Goal: Task Accomplishment & Management: Use online tool/utility

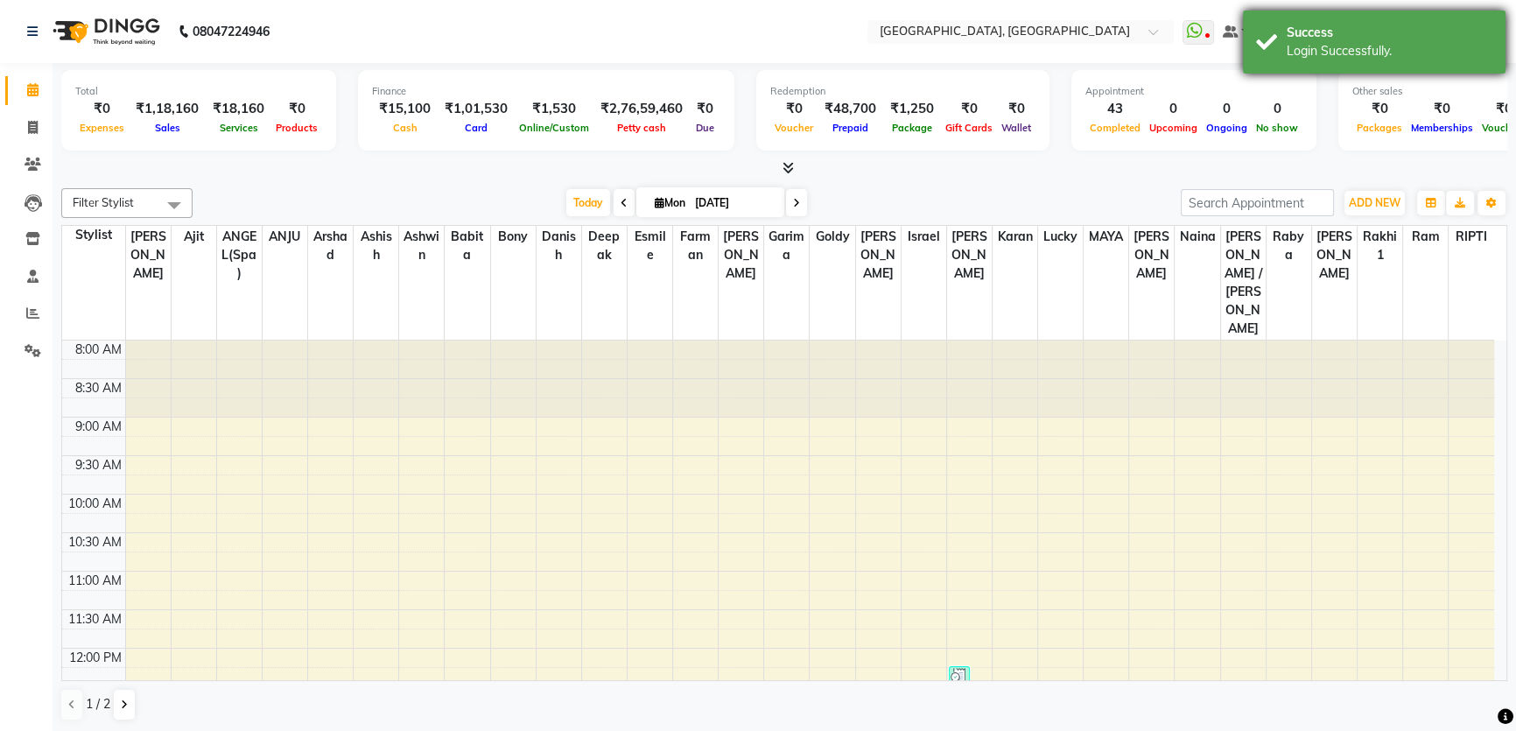
click at [1489, 22] on div "Success Login Successfully." at bounding box center [1374, 42] width 263 height 63
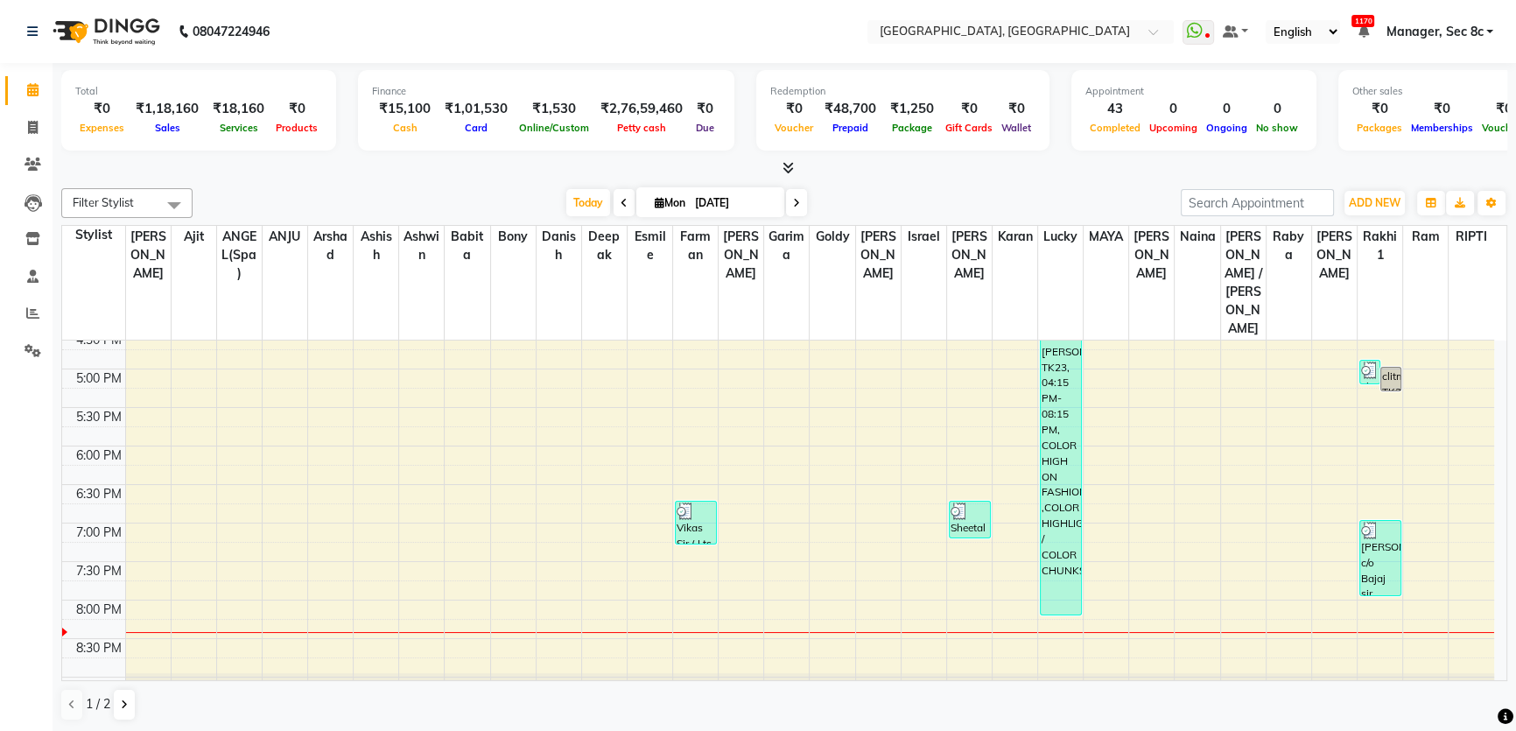
scroll to position [678, 0]
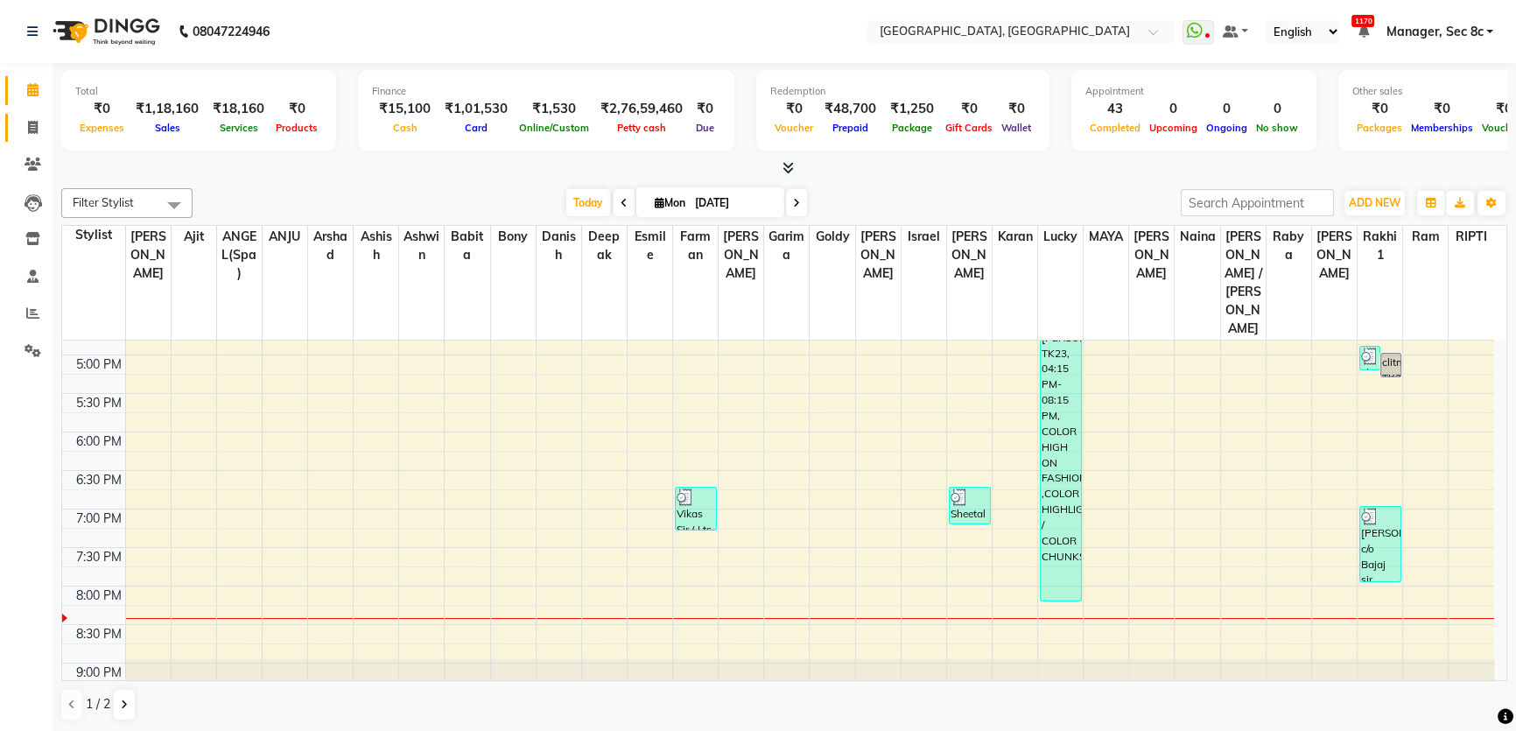
click at [39, 114] on link "Invoice" at bounding box center [26, 128] width 42 height 29
select select "service"
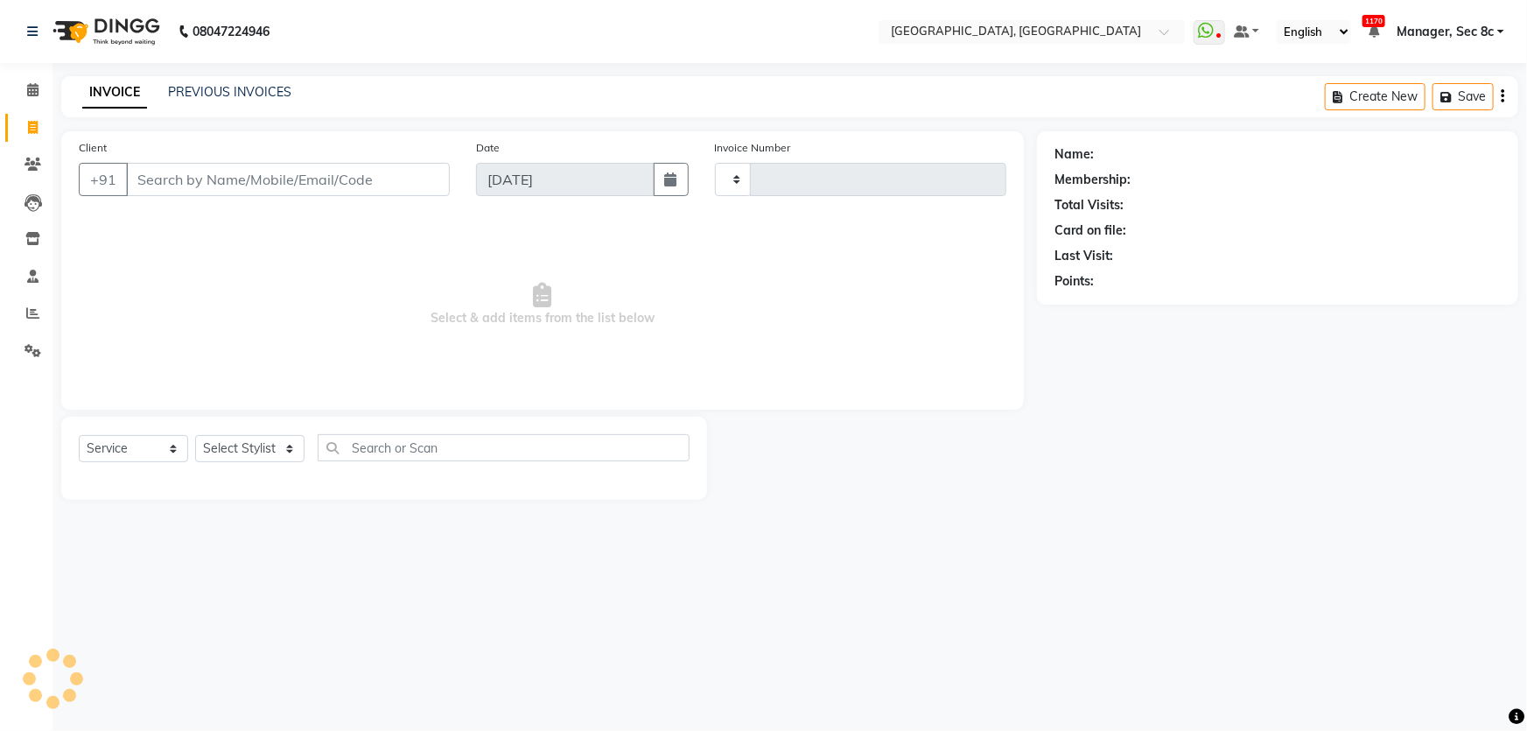
type input "7982"
select select "4281"
click at [38, 96] on span at bounding box center [33, 91] width 31 height 20
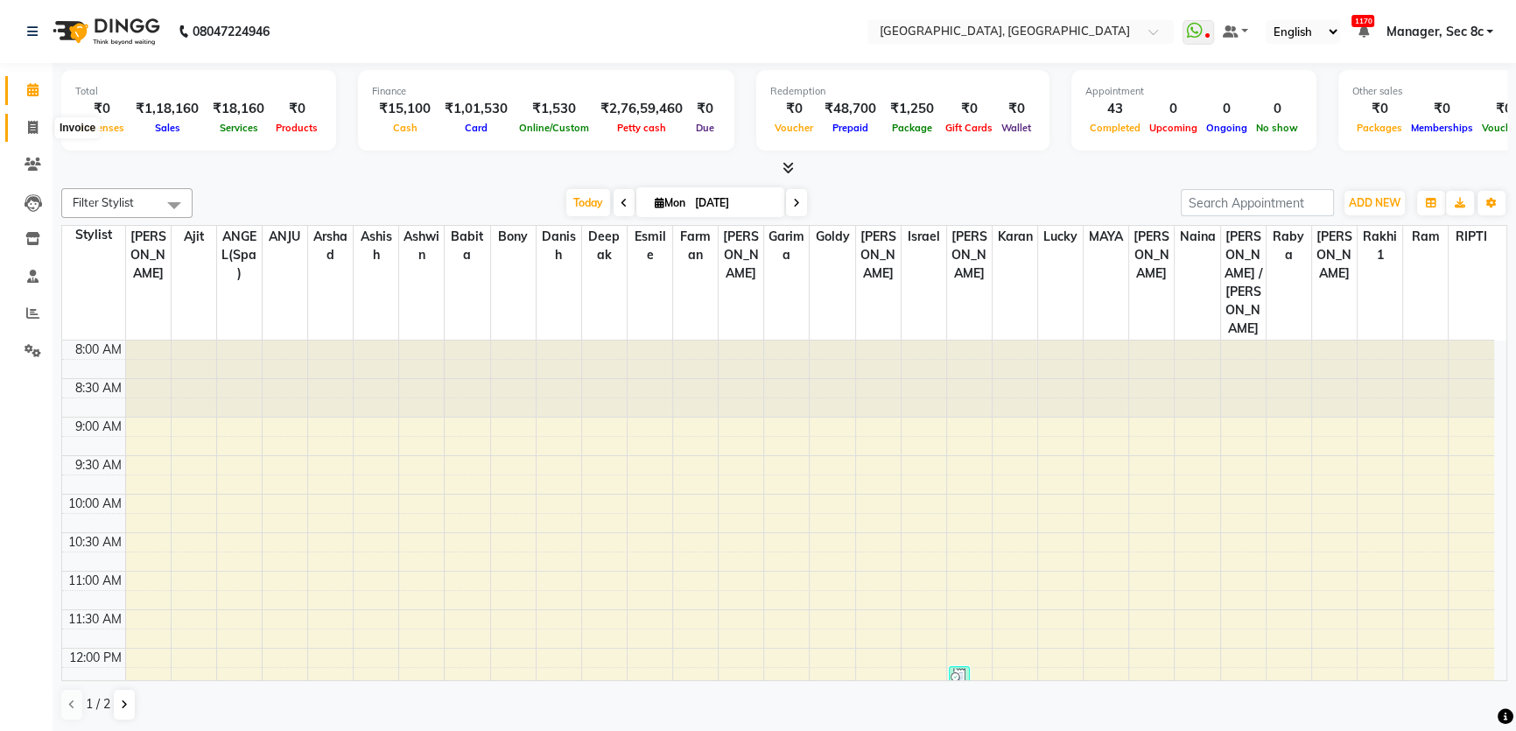
click at [41, 123] on span at bounding box center [33, 128] width 31 height 20
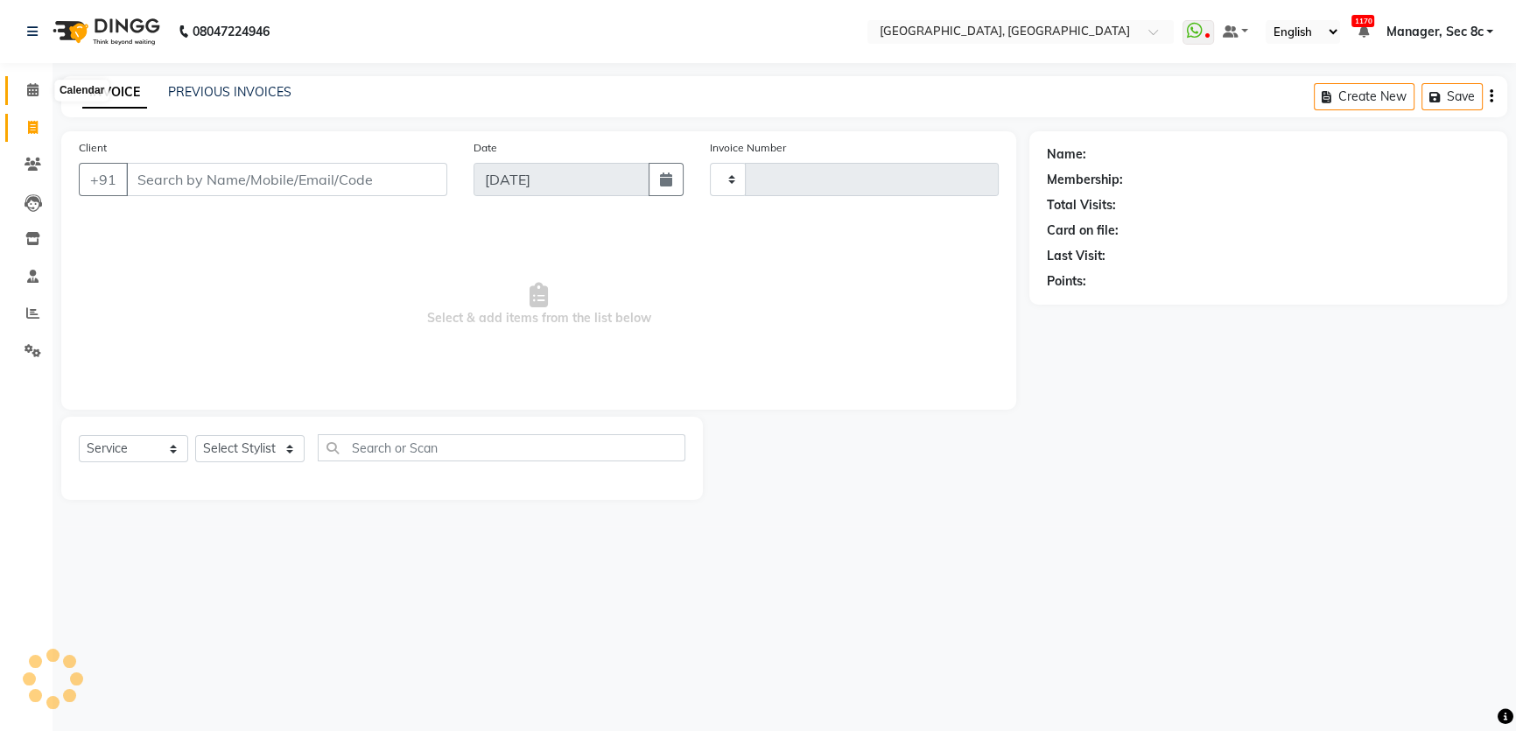
click at [35, 92] on icon at bounding box center [32, 89] width 11 height 13
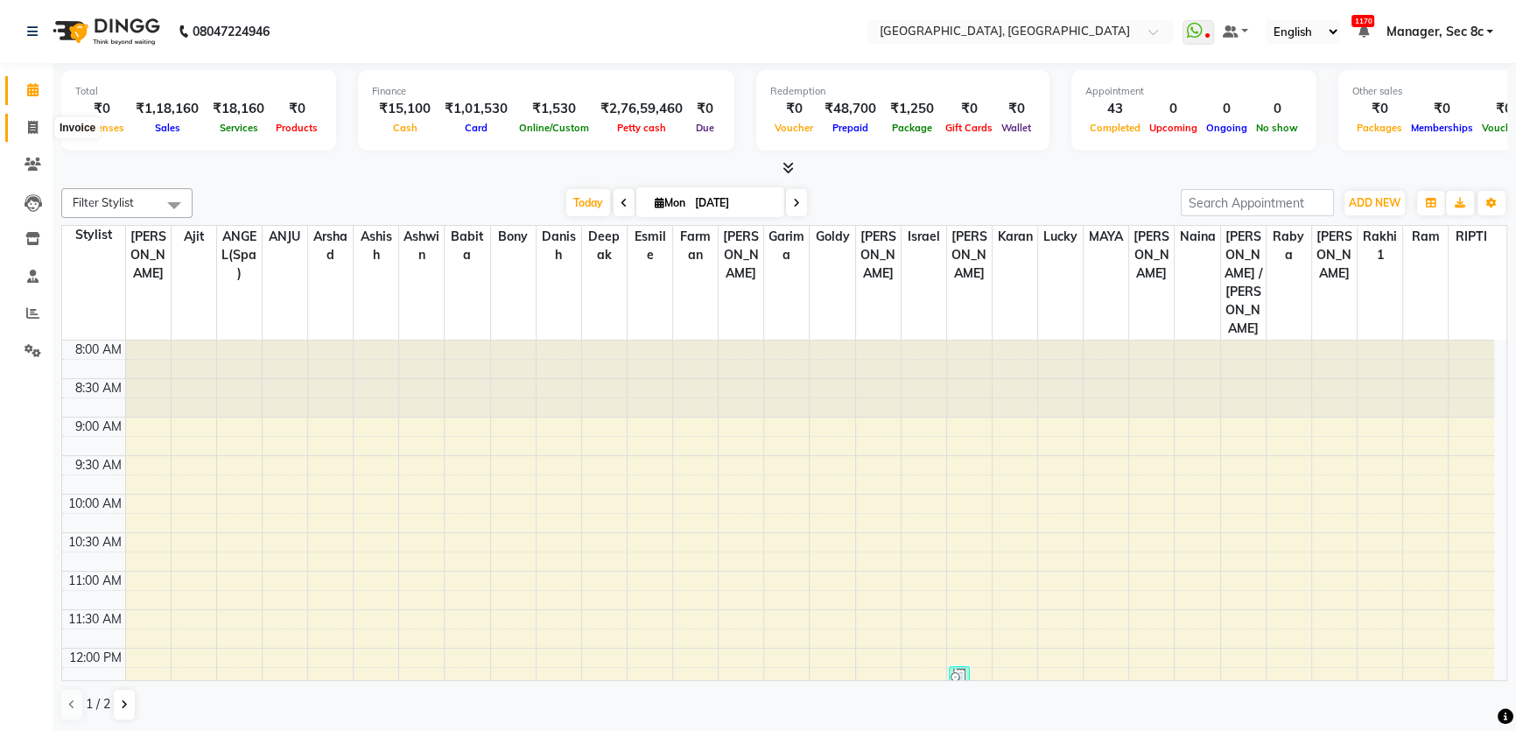
click at [28, 127] on icon at bounding box center [33, 127] width 10 height 13
select select "service"
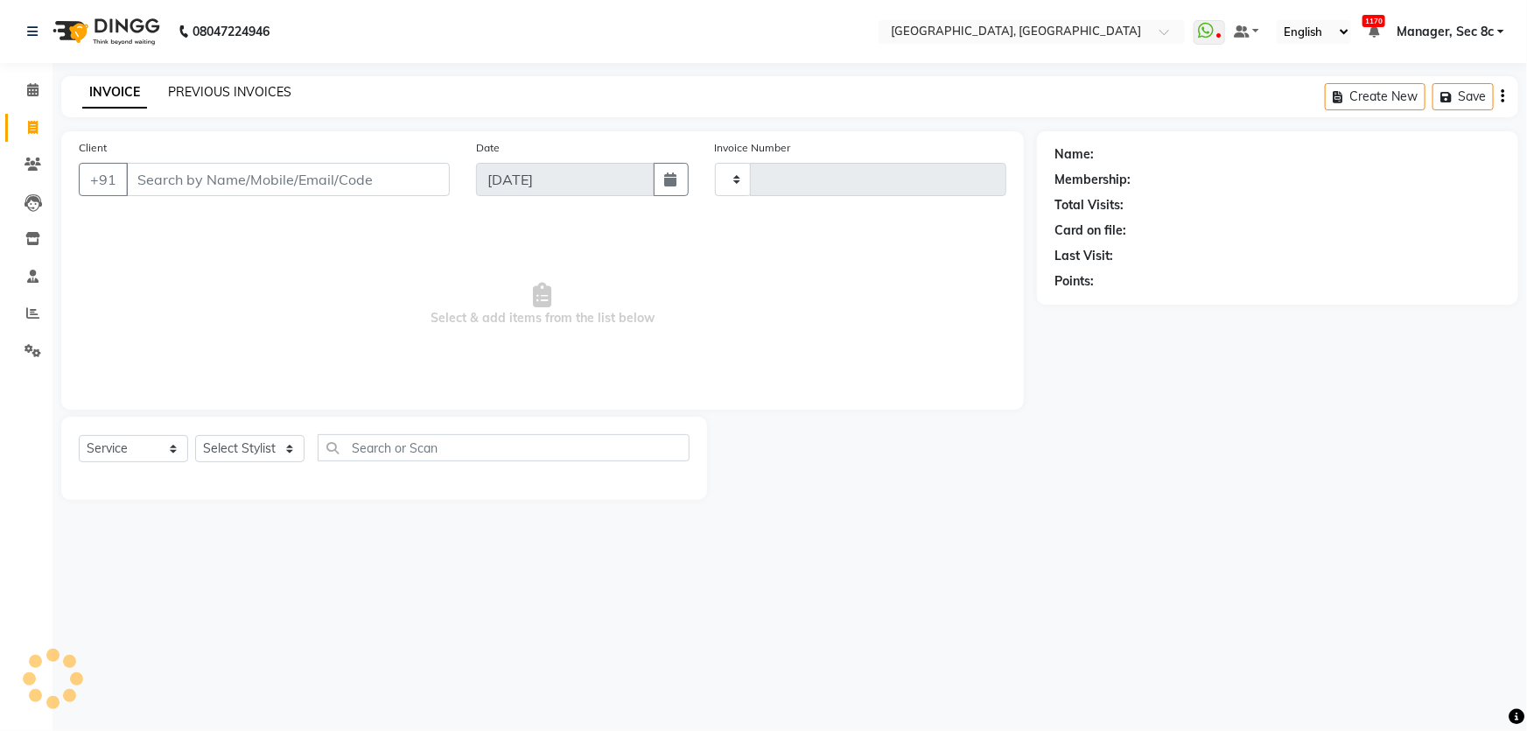
type input "7982"
select select "4281"
click at [186, 89] on link "PREVIOUS INVOICES" at bounding box center [229, 92] width 123 height 16
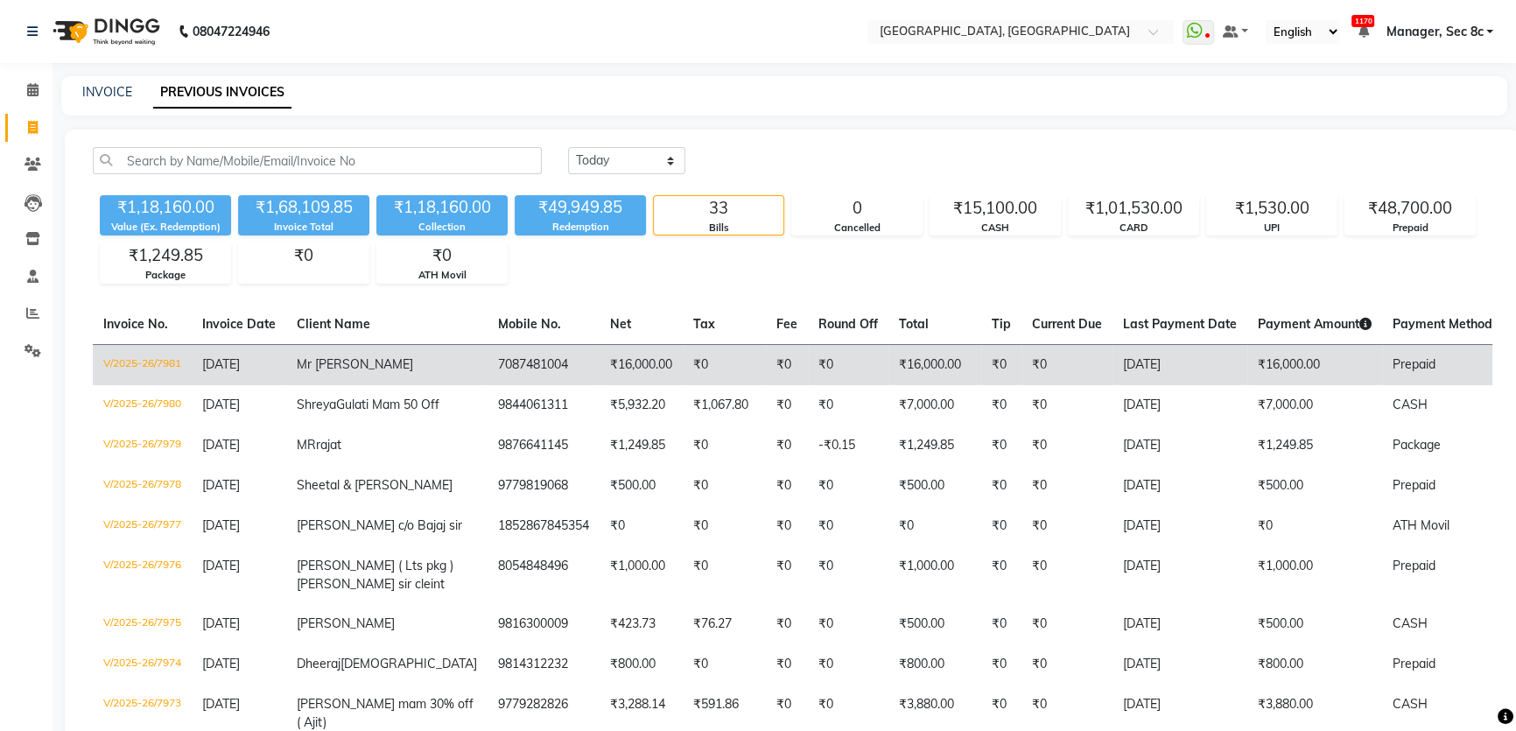
click at [599, 361] on td "₹16,000.00" at bounding box center [640, 364] width 83 height 41
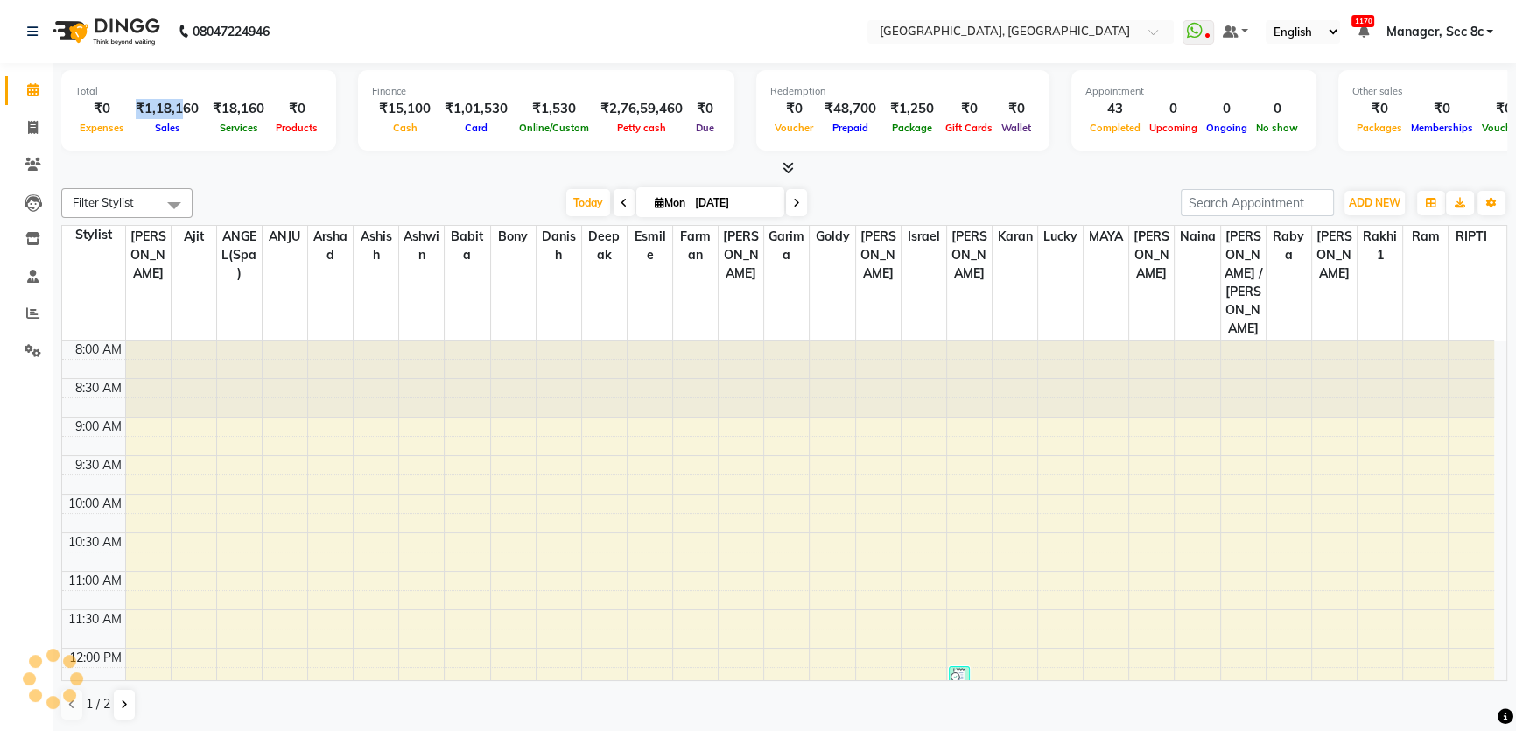
click at [188, 102] on div "₹1,18,160" at bounding box center [167, 109] width 77 height 20
